Goal: Task Accomplishment & Management: Manage account settings

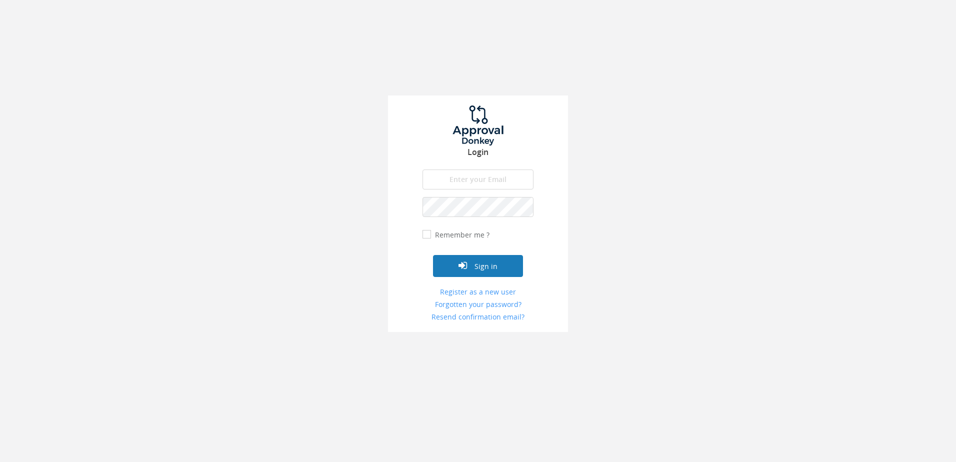
type input "[PERSON_NAME][EMAIL_ADDRESS][DOMAIN_NAME]"
click at [472, 274] on button "Sign in" at bounding box center [478, 266] width 90 height 22
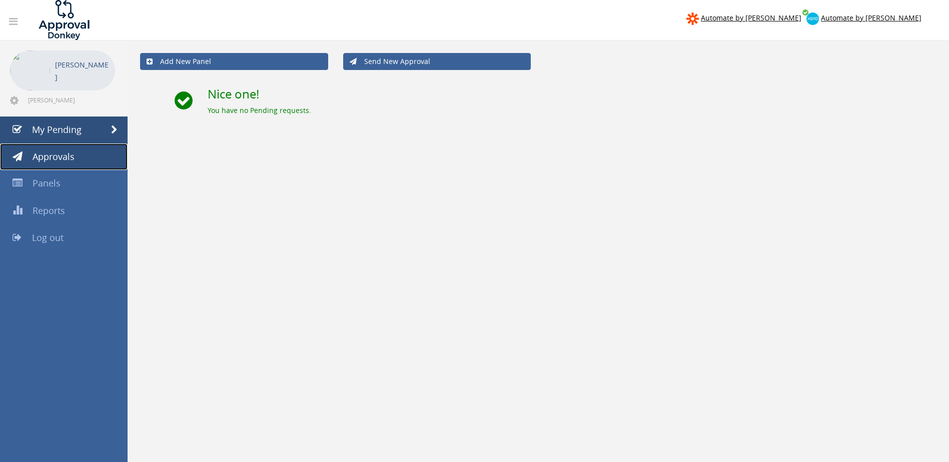
click at [51, 157] on span "Approvals" at bounding box center [54, 157] width 42 height 12
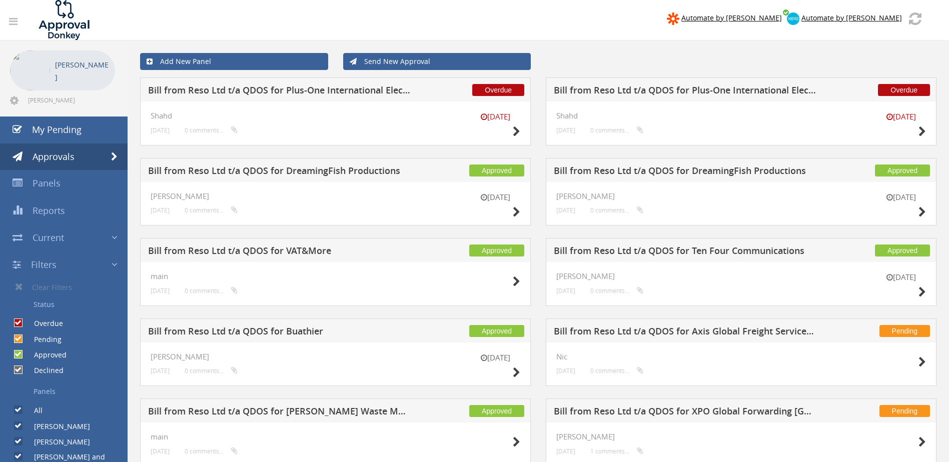
click at [472, 75] on div "Add New Panel Send New Approval" at bounding box center [538, 62] width 811 height 32
click at [472, 155] on div "Overdue Bill from Reso Ltd t/a QDOS for Plus-One International Electronic Ltd […" at bounding box center [741, 118] width 406 height 81
click at [13, 100] on icon at bounding box center [14, 101] width 9 height 10
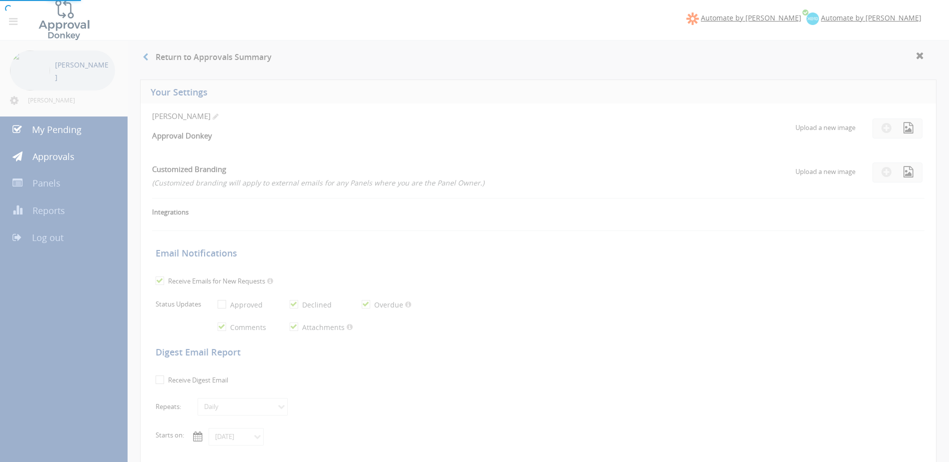
checkbox input "true"
select select "number:1"
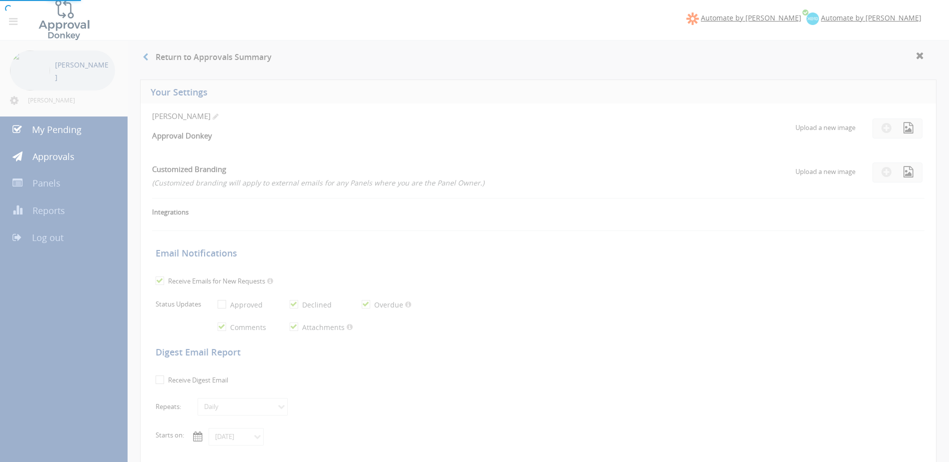
checkbox input "true"
type input "[DATE]"
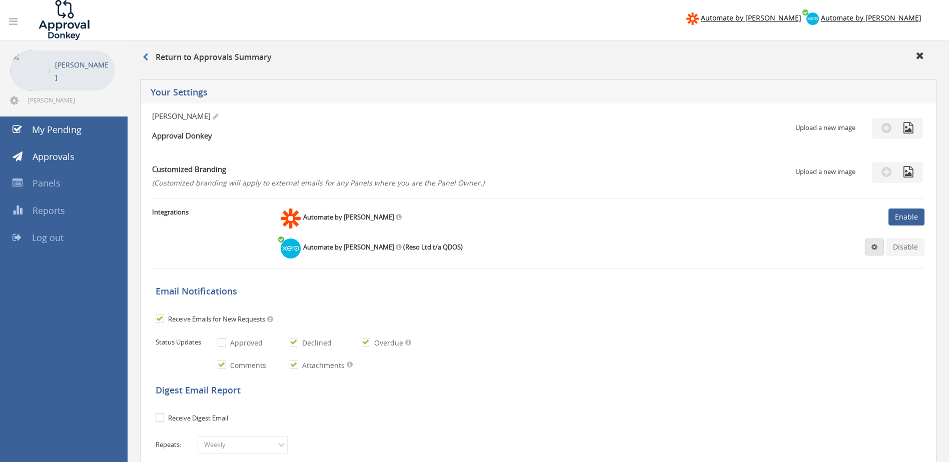
click at [472, 252] on link at bounding box center [874, 247] width 19 height 17
click at [472, 262] on link "Settings" at bounding box center [844, 267] width 76 height 16
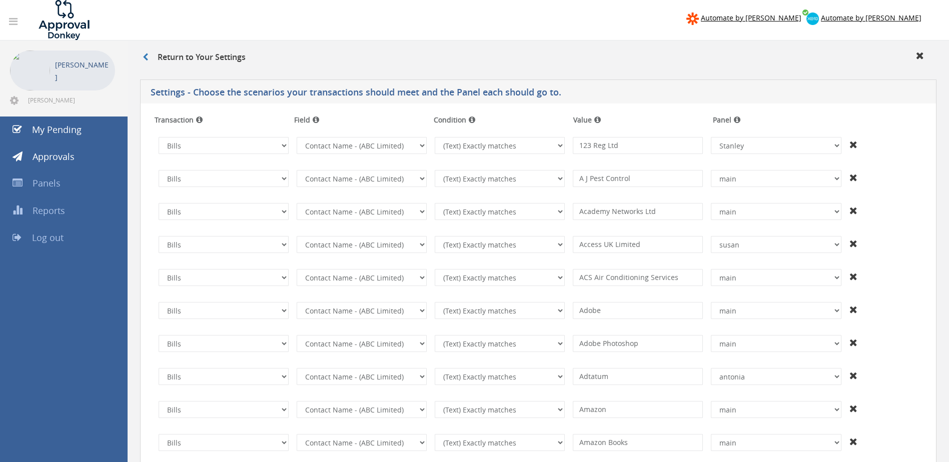
scroll to position [2456, 0]
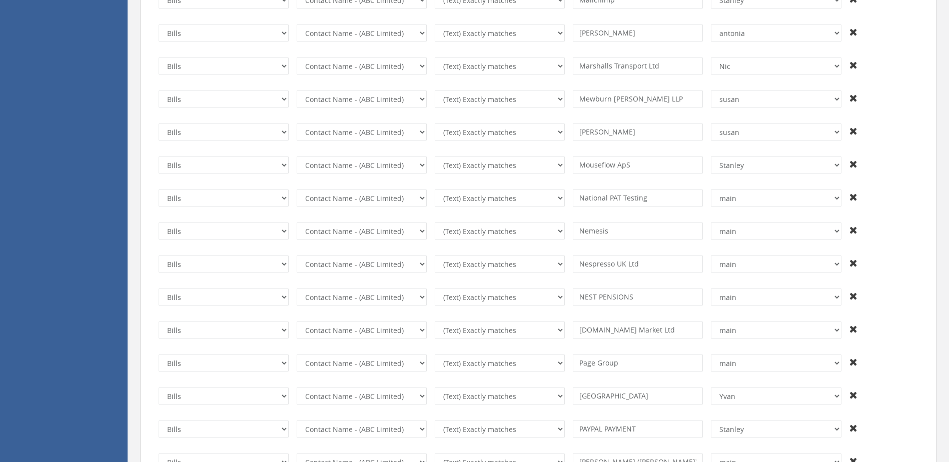
click at [472, 184] on td "Invoices Bills Credit Notes Purchase Orders The transaction is required. Invoic…" at bounding box center [538, 198] width 775 height 33
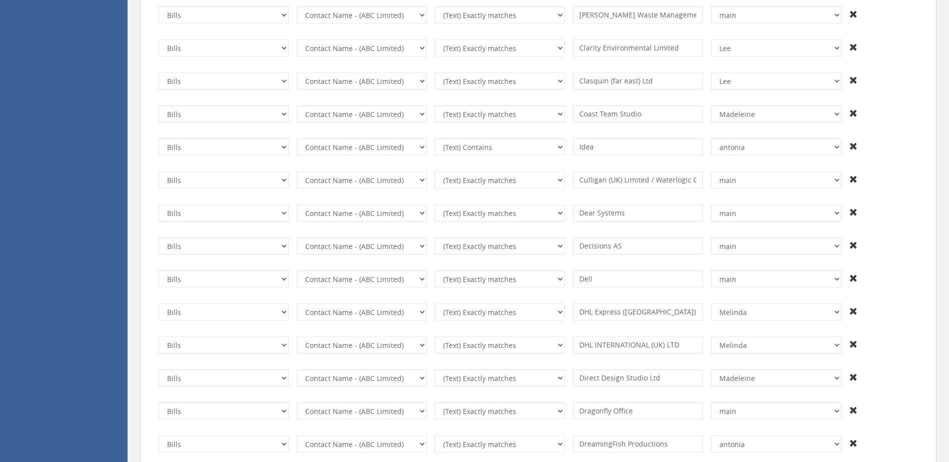
click at [472, 160] on td "Invoices Bills Credit Notes Purchase Orders The transaction is required. Invoic…" at bounding box center [538, 147] width 775 height 33
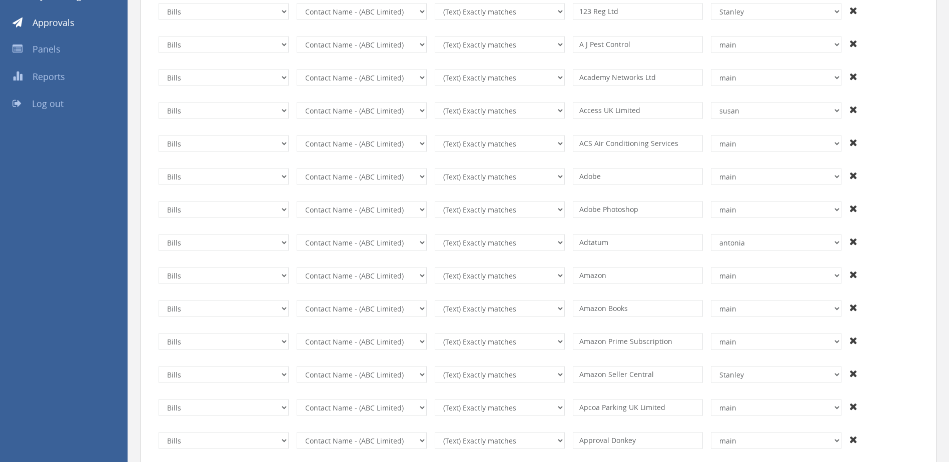
scroll to position [0, 0]
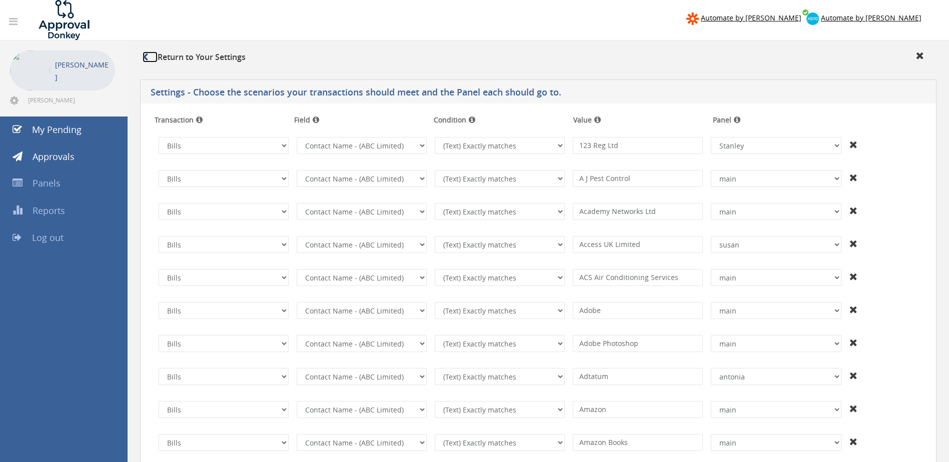
click at [148, 56] on icon at bounding box center [146, 57] width 6 height 8
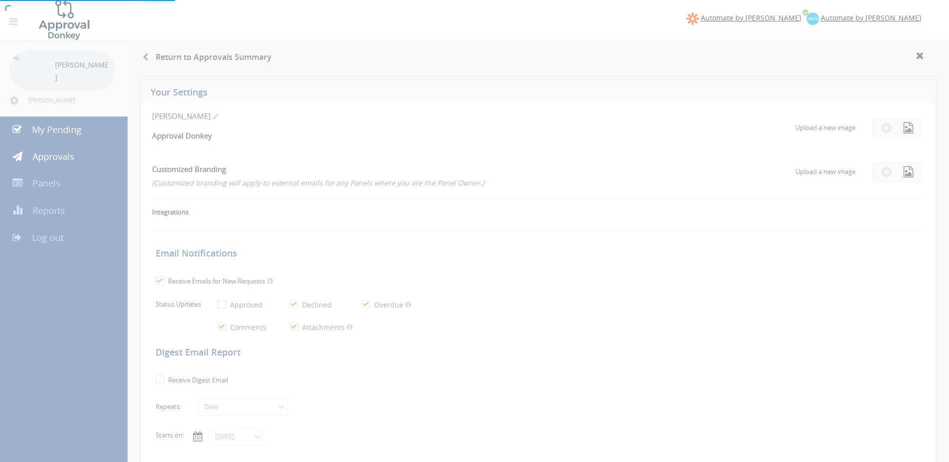
checkbox input "true"
select select "number:1"
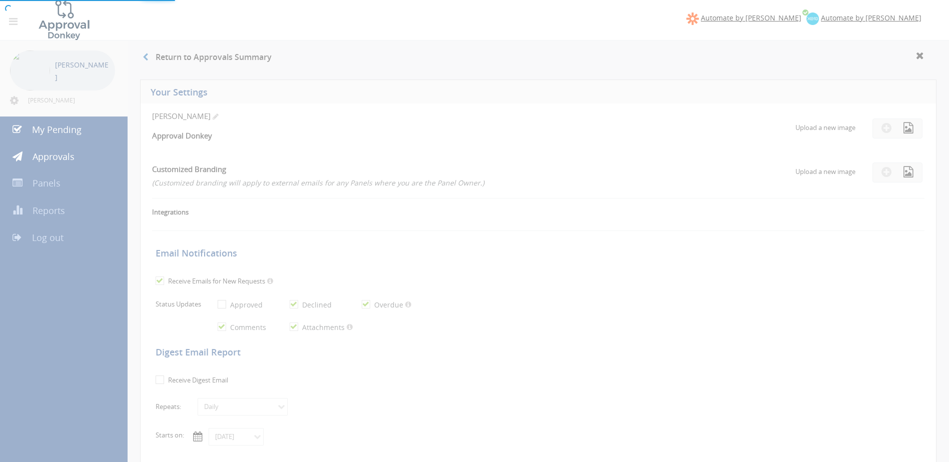
checkbox input "true"
type input "[DATE]"
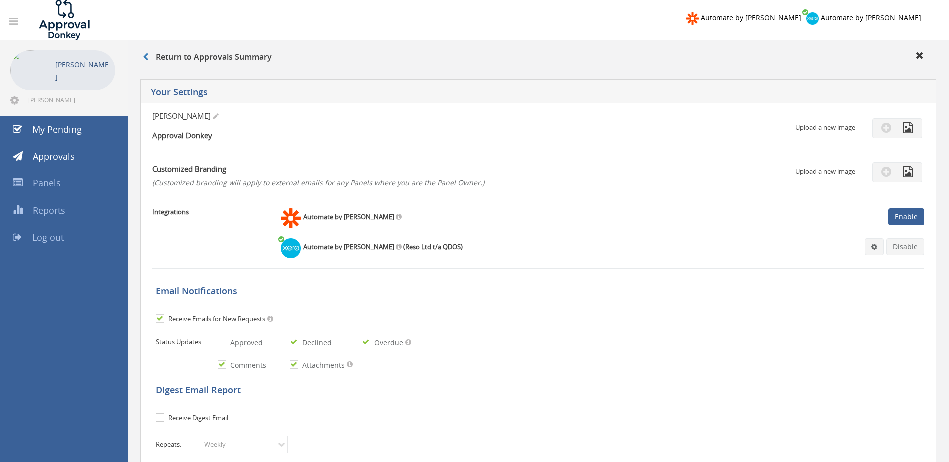
click at [410, 146] on div "[PERSON_NAME] Approval Donkey Upload a new image" at bounding box center [538, 133] width 772 height 44
